Goal: Submit feedback/report problem

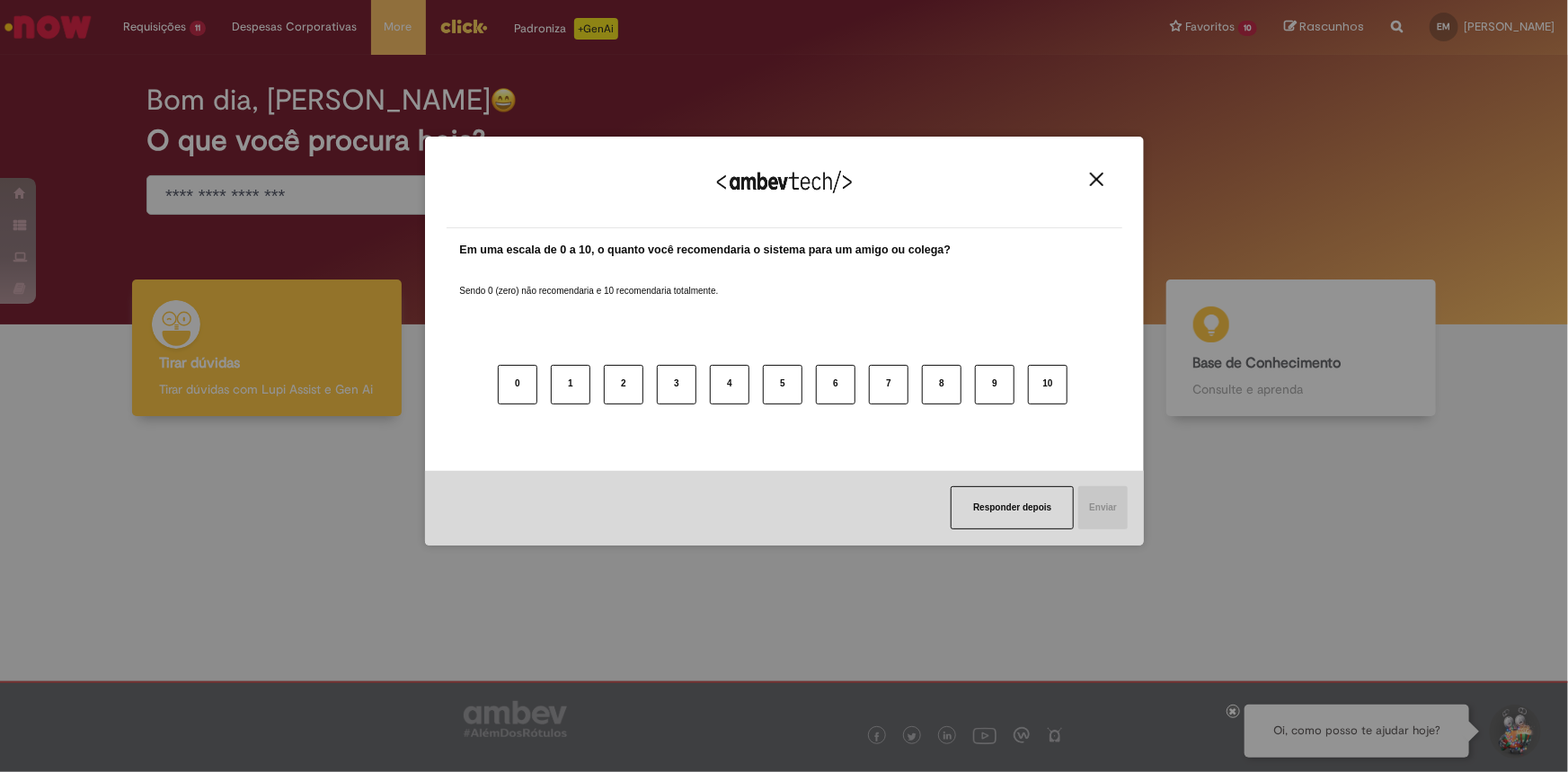
drag, startPoint x: 1093, startPoint y: 181, endPoint x: 875, endPoint y: 73, distance: 243.3
click at [1093, 180] on img "Close" at bounding box center [1097, 179] width 13 height 13
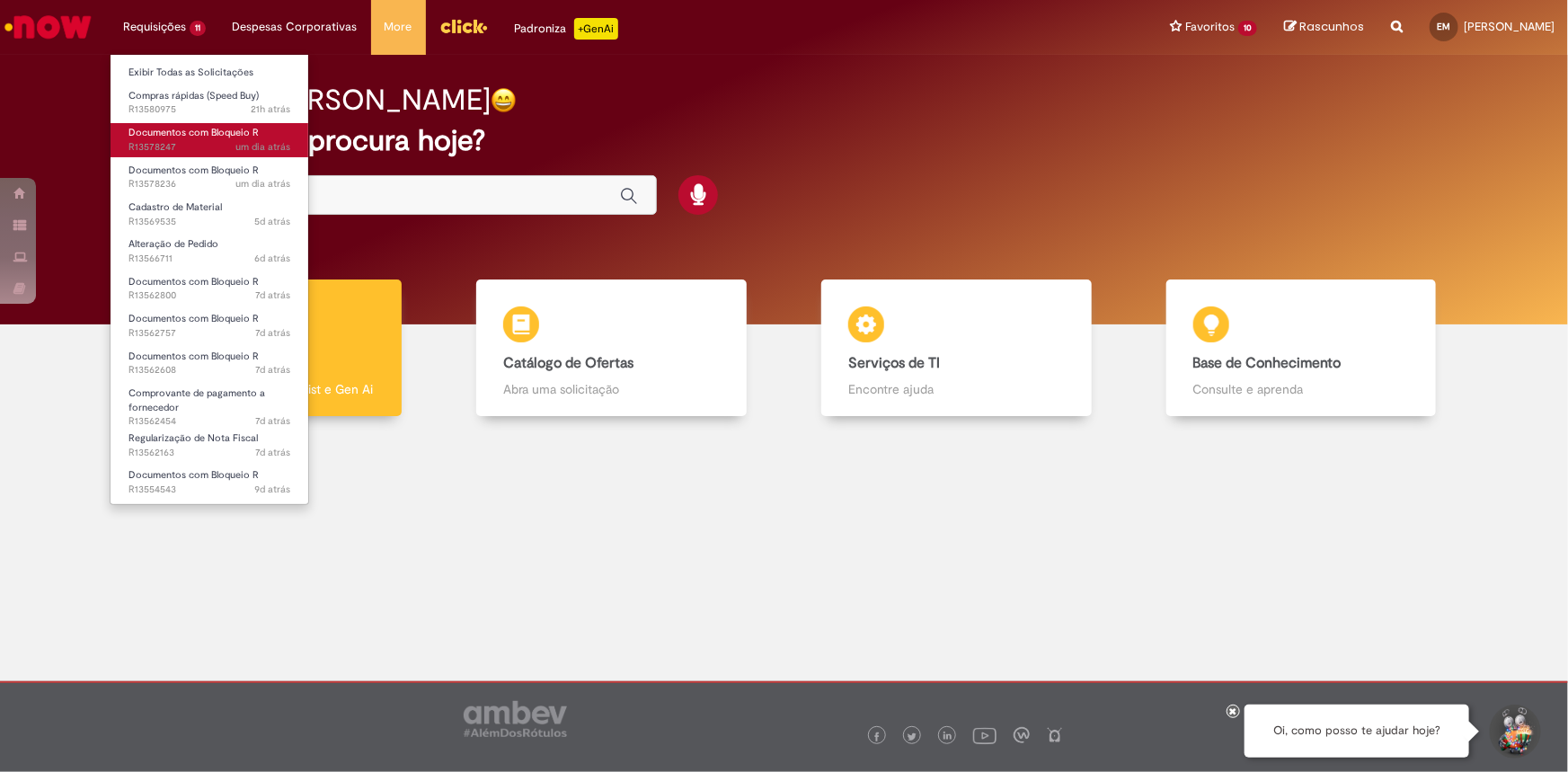
click at [203, 134] on span "Documentos com Bloqueio R" at bounding box center [193, 132] width 130 height 13
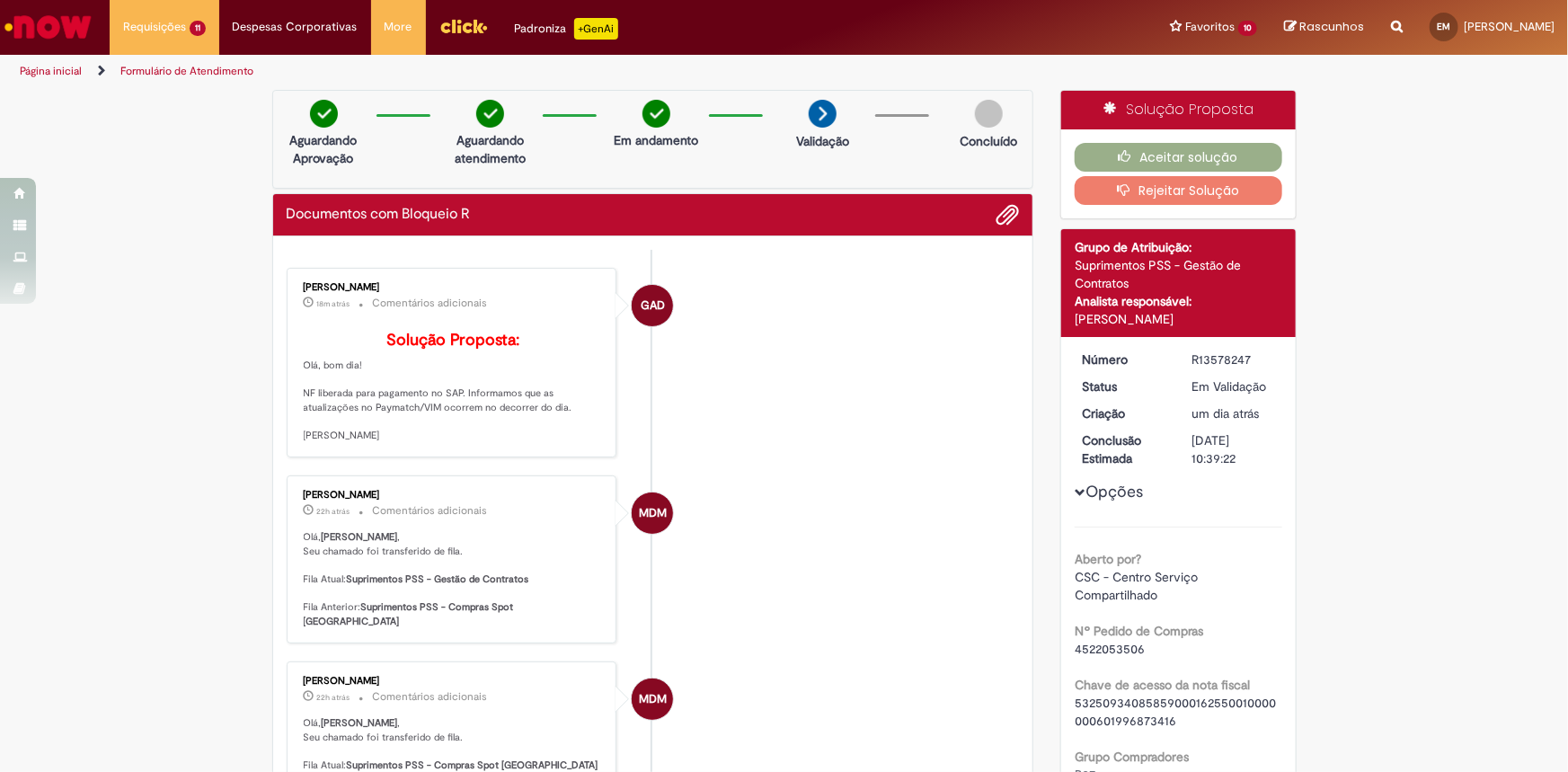
click at [1119, 648] on span "4522053506" at bounding box center [1109, 648] width 70 height 16
copy span "4522053506"
click at [1132, 157] on icon "button" at bounding box center [1129, 156] width 22 height 12
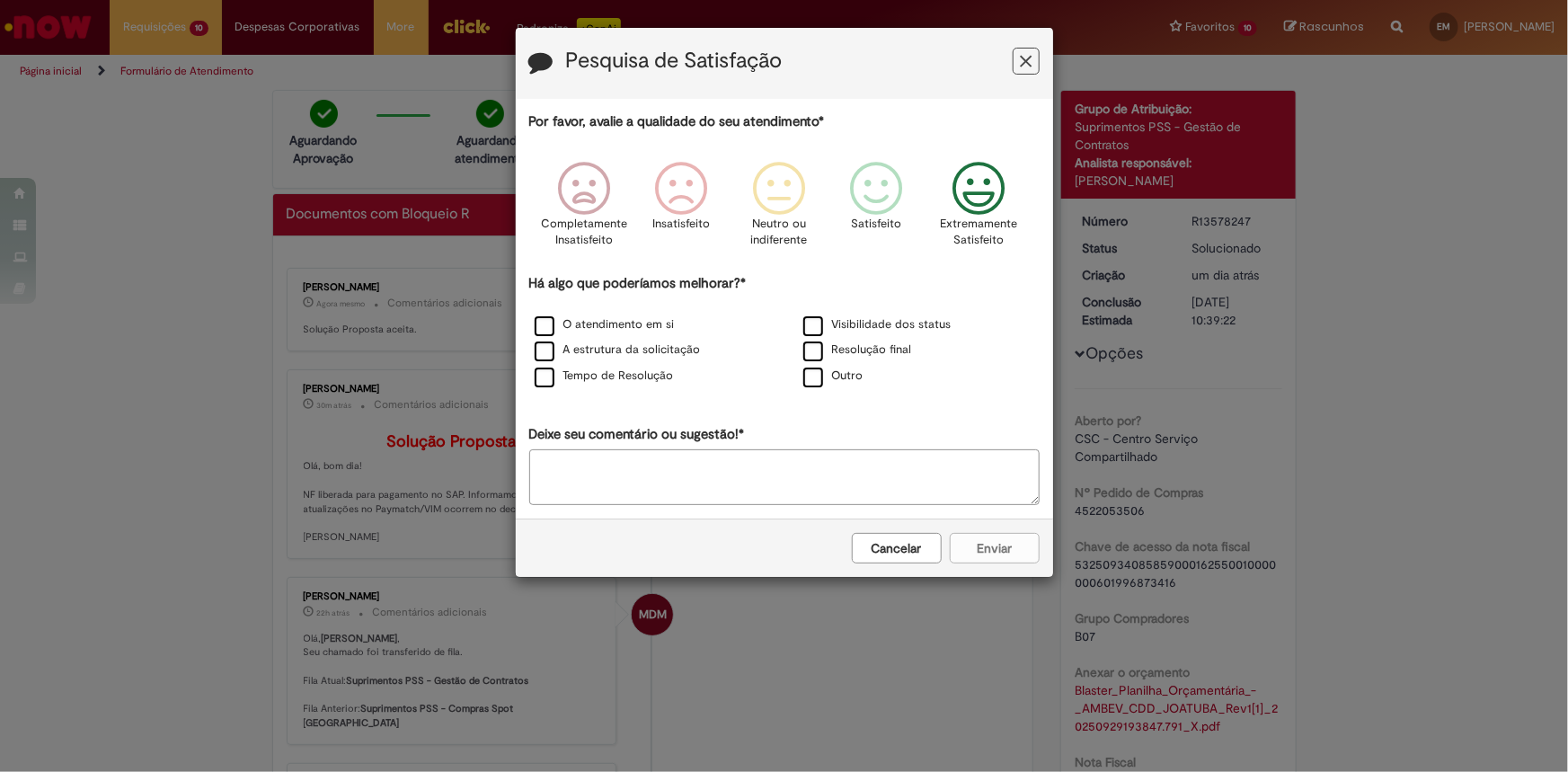
click at [971, 214] on icon "Feedback" at bounding box center [978, 189] width 67 height 54
click at [658, 329] on label "O atendimento em si" at bounding box center [605, 325] width 141 height 17
click at [990, 553] on button "Enviar" at bounding box center [995, 548] width 90 height 31
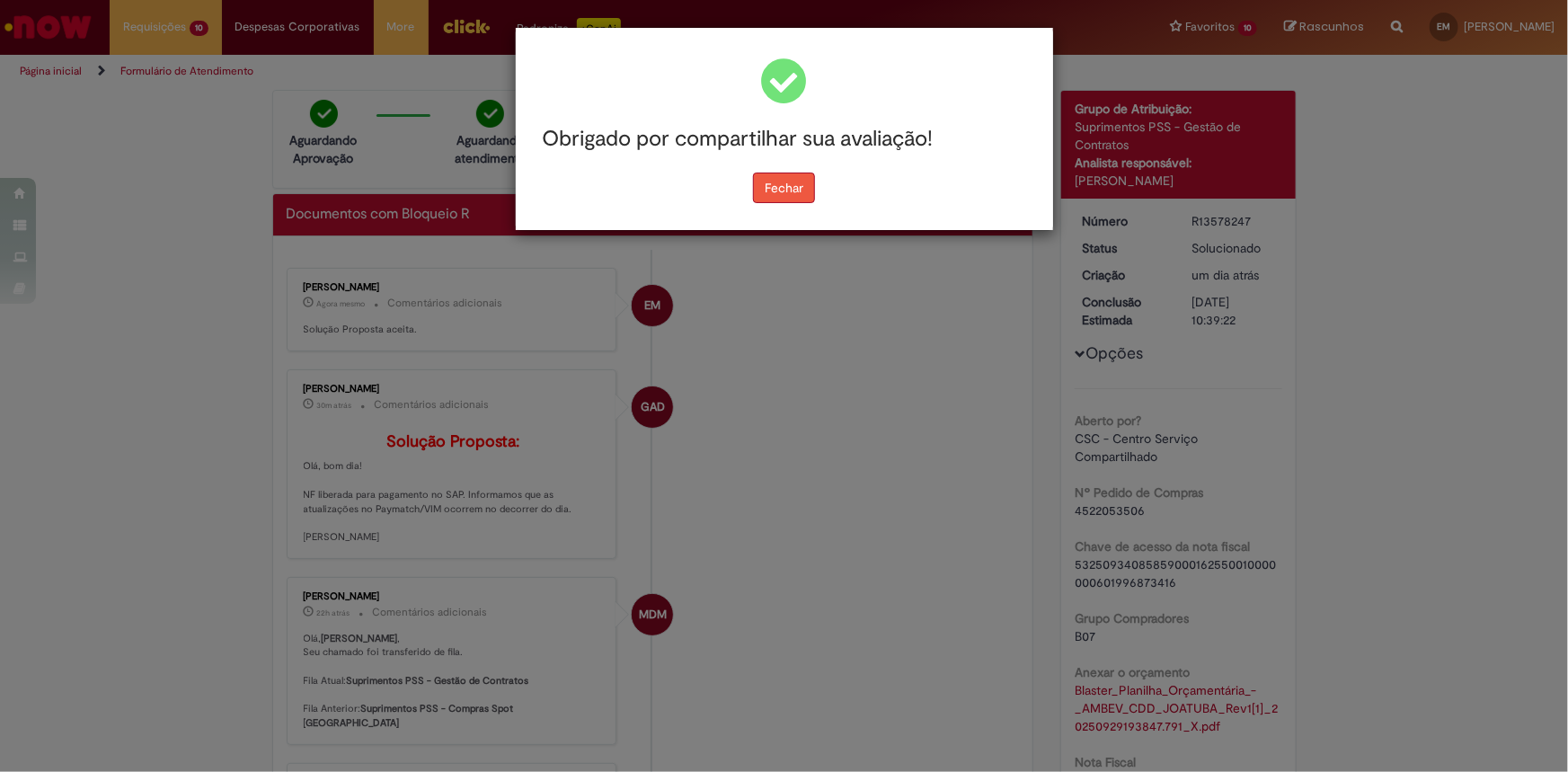
click at [778, 196] on button "Fechar" at bounding box center [784, 187] width 62 height 31
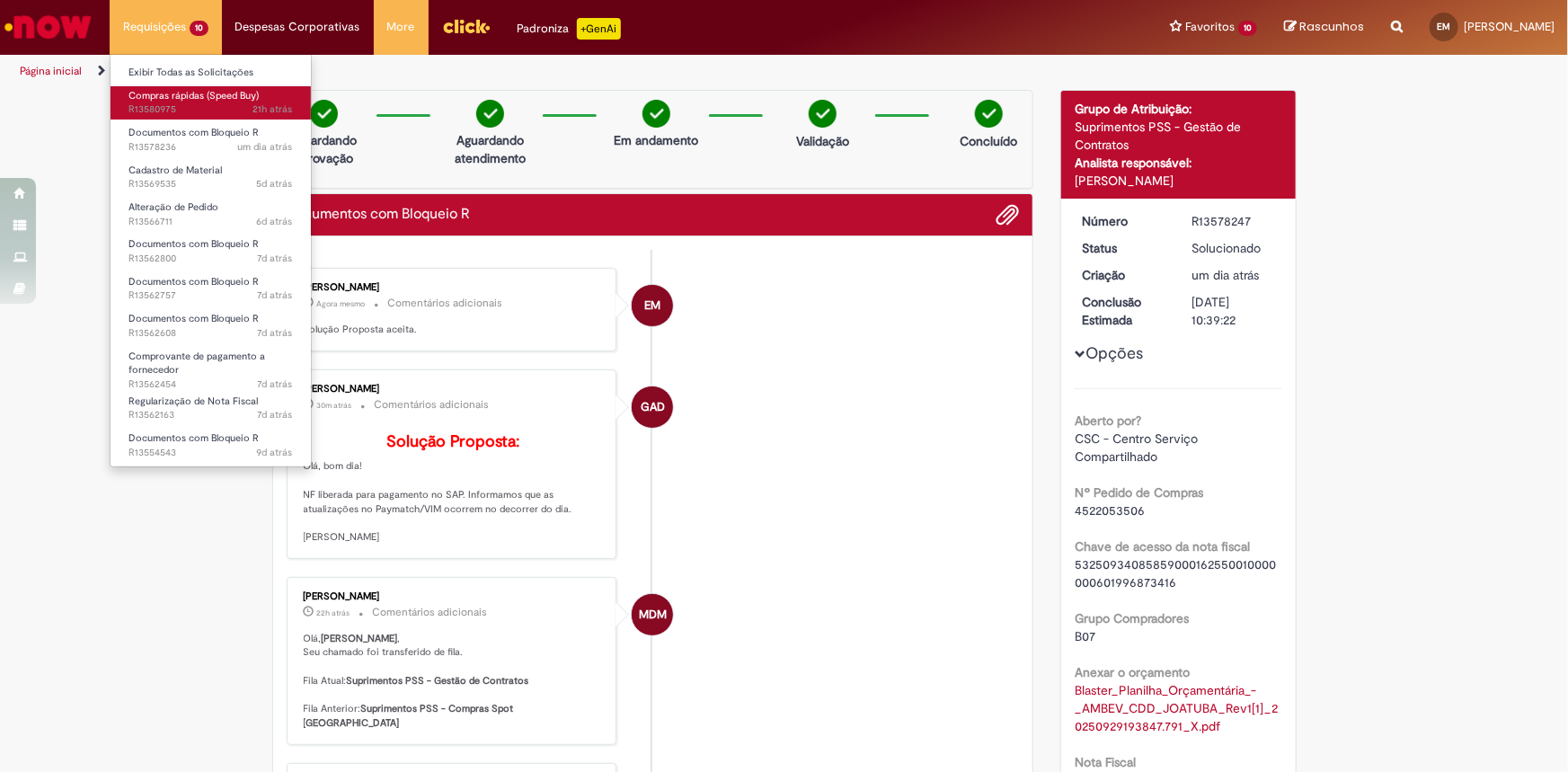
click at [182, 95] on span "Compras rápidas (Speed Buy)" at bounding box center [193, 96] width 130 height 13
